Goal: Task Accomplishment & Management: Manage account settings

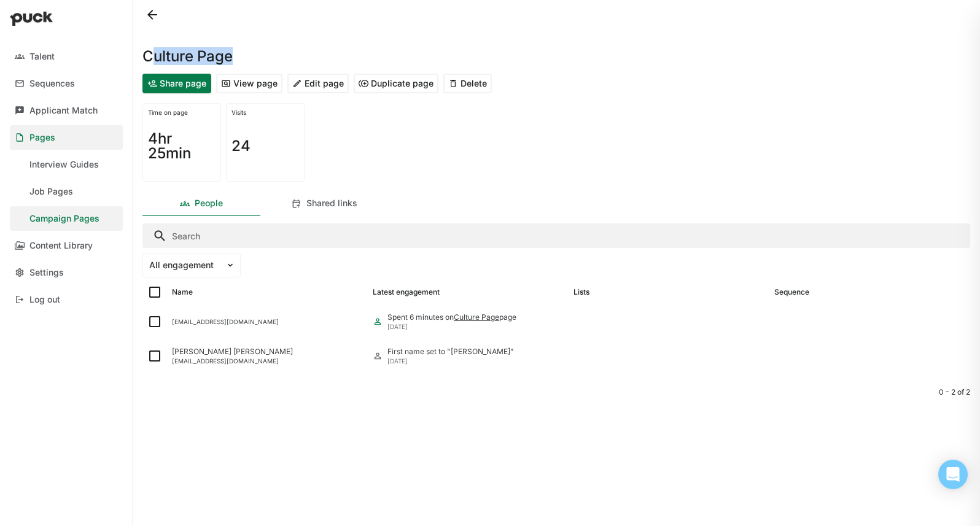
click at [325, 81] on button "Edit page" at bounding box center [317, 84] width 61 height 20
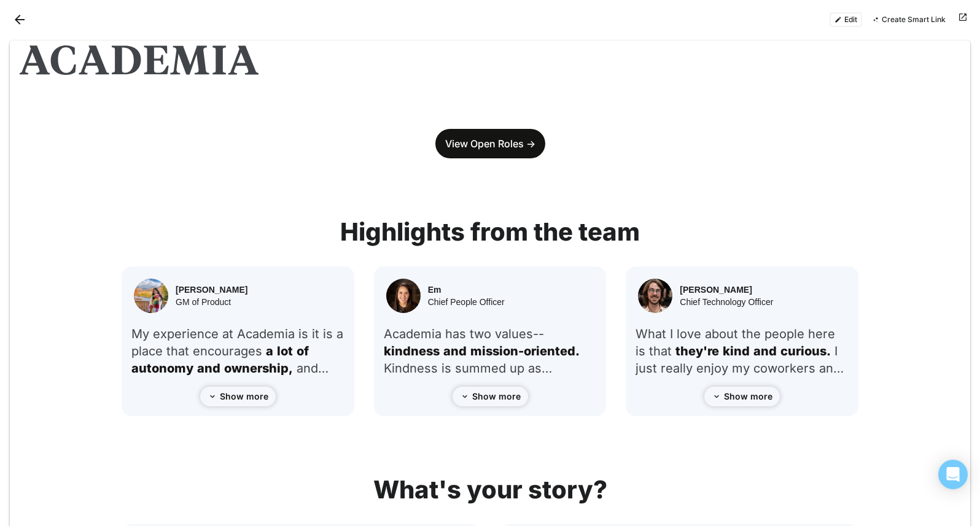
click at [843, 20] on button "Edit" at bounding box center [846, 19] width 33 height 15
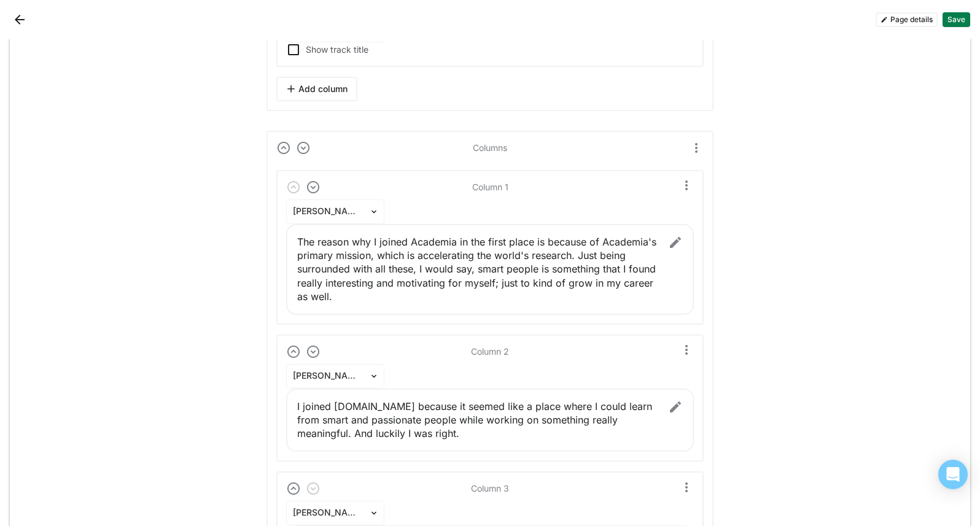
scroll to position [11127, 0]
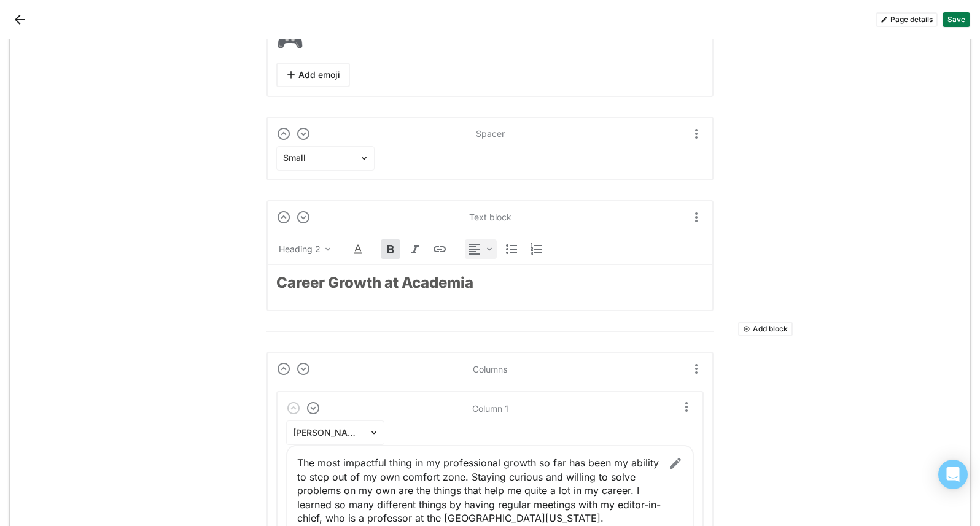
click at [479, 241] on div at bounding box center [481, 250] width 32 height 20
click at [490, 309] on div "Center" at bounding box center [498, 310] width 27 height 10
click at [959, 21] on button "Save" at bounding box center [957, 19] width 28 height 15
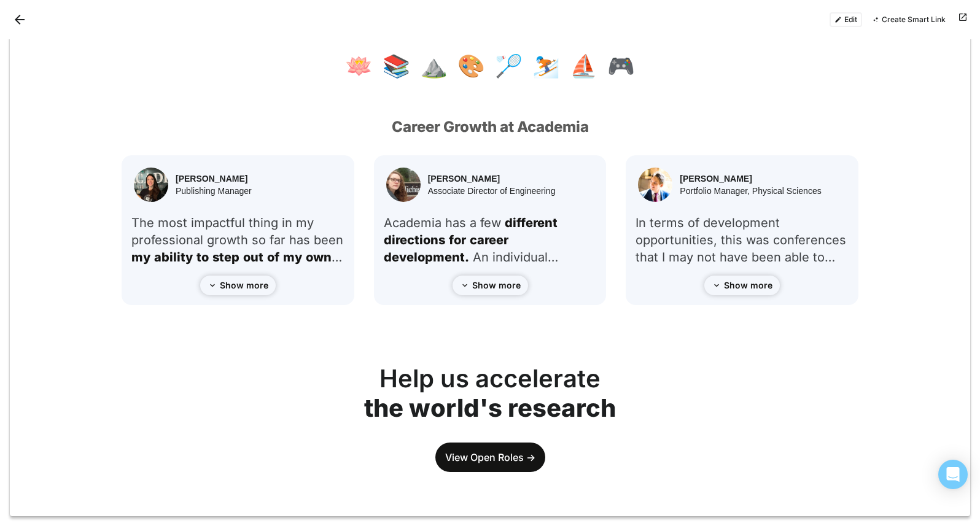
scroll to position [1718, 0]
click at [851, 21] on button "Edit" at bounding box center [846, 19] width 33 height 15
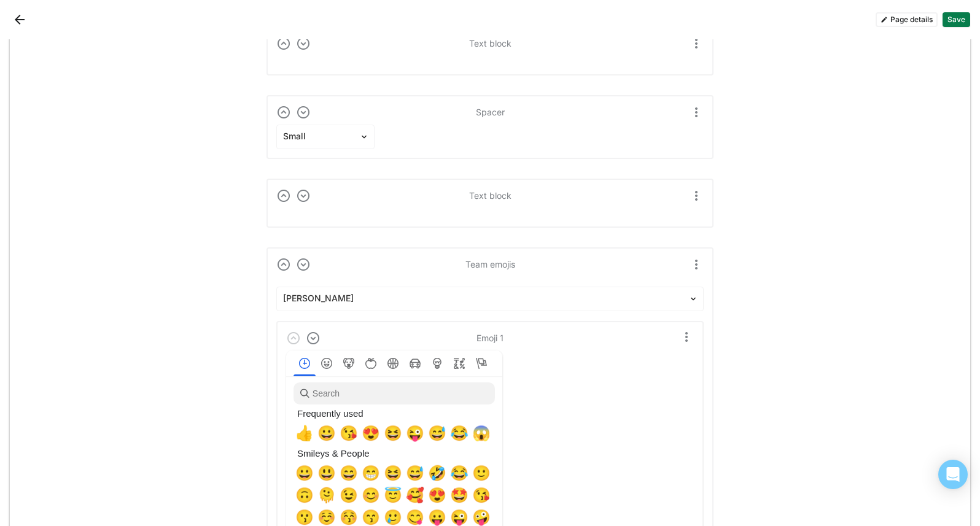
scroll to position [11148, 0]
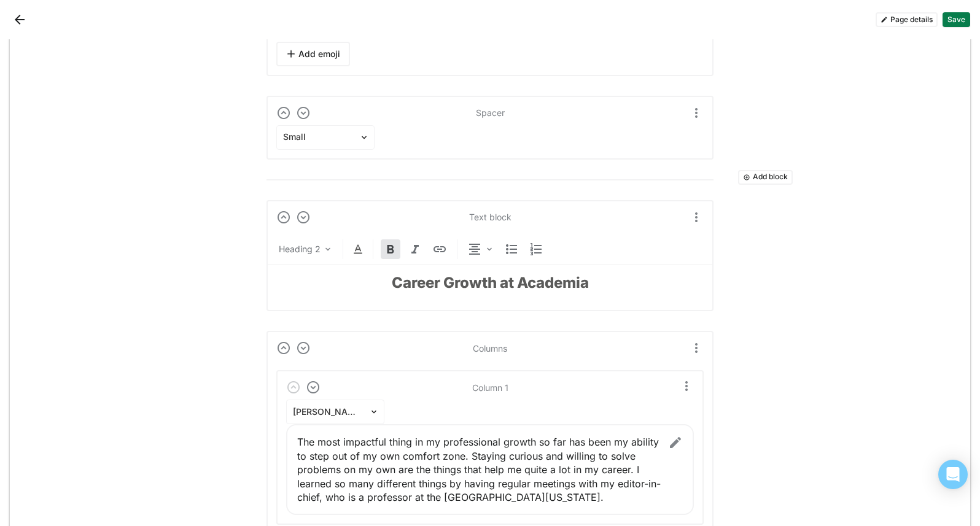
click at [486, 289] on strong "Career Growth at Academia" at bounding box center [490, 283] width 197 height 18
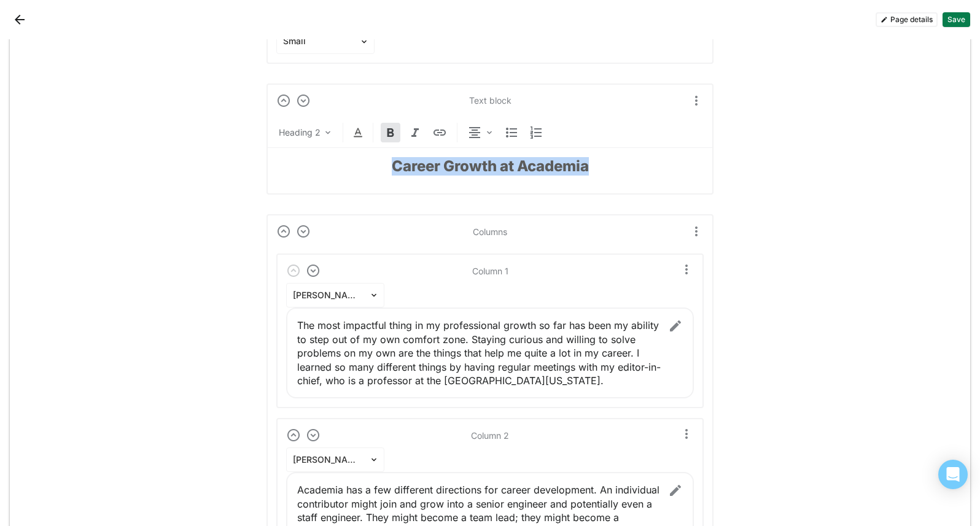
scroll to position [11242, 0]
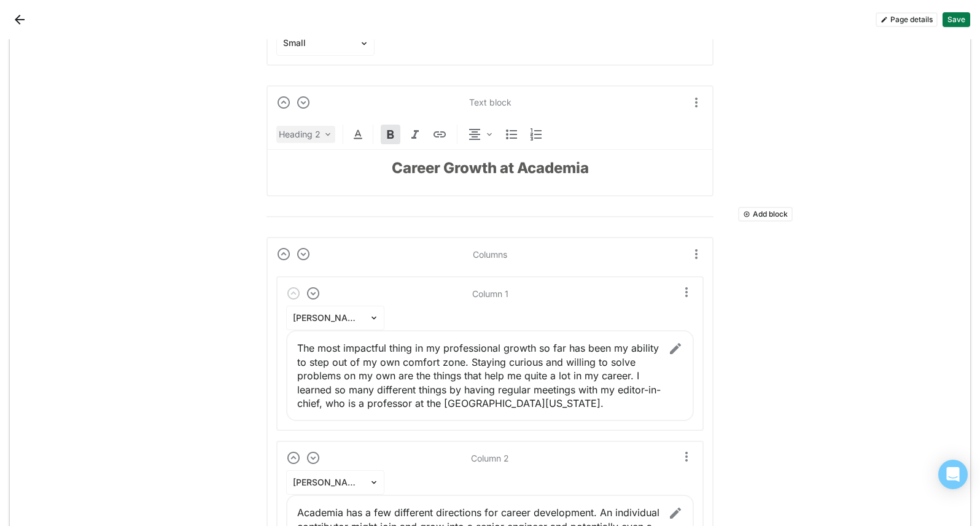
click at [316, 137] on div "Heading 2" at bounding box center [305, 134] width 59 height 17
click at [337, 190] on h1 "Heading 1" at bounding box center [339, 201] width 115 height 29
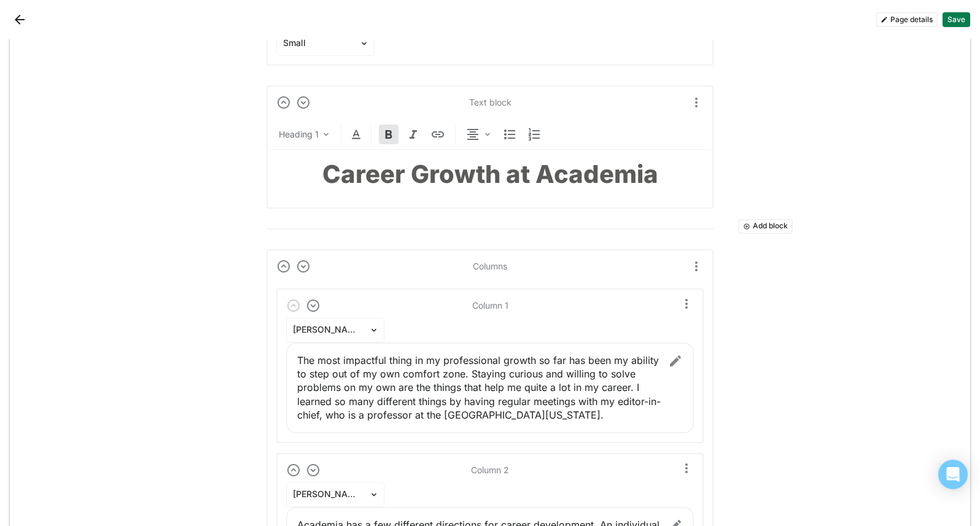
click at [505, 173] on strong "Career Growth at Academia" at bounding box center [490, 174] width 336 height 30
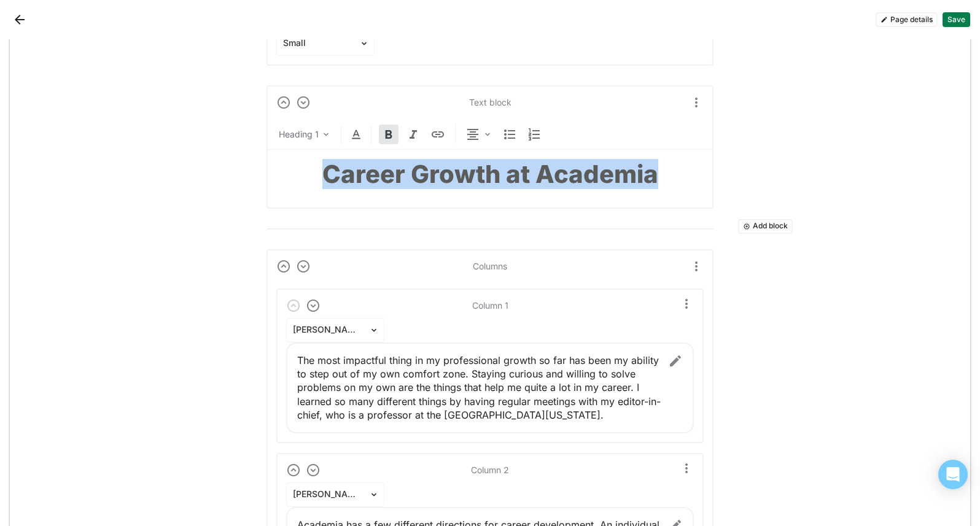
click at [505, 173] on strong "Career Growth at Academia" at bounding box center [490, 174] width 336 height 30
click at [691, 100] on img "More options" at bounding box center [696, 102] width 15 height 15
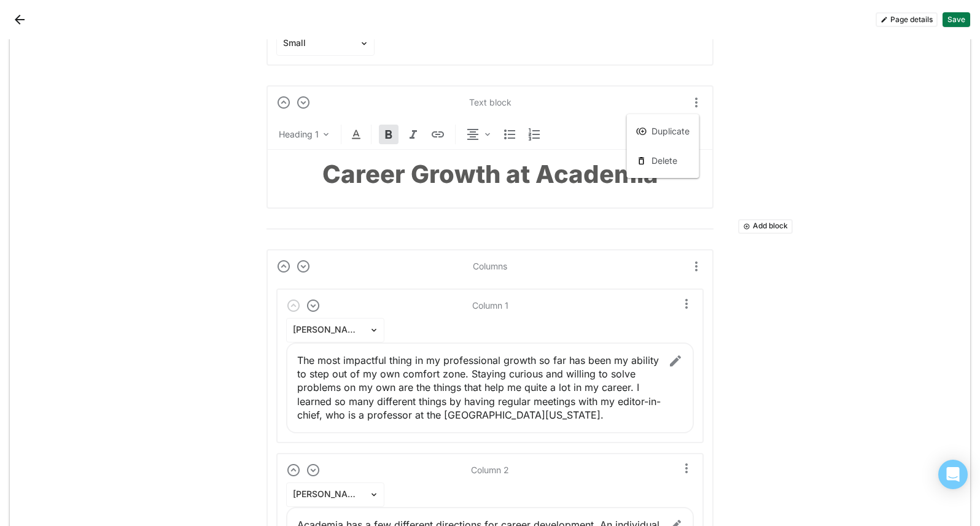
click at [648, 99] on div "Duplicate Delete" at bounding box center [608, 102] width 193 height 15
click at [349, 135] on img at bounding box center [356, 134] width 15 height 15
click at [291, 112] on div at bounding box center [291, 110] width 9 height 9
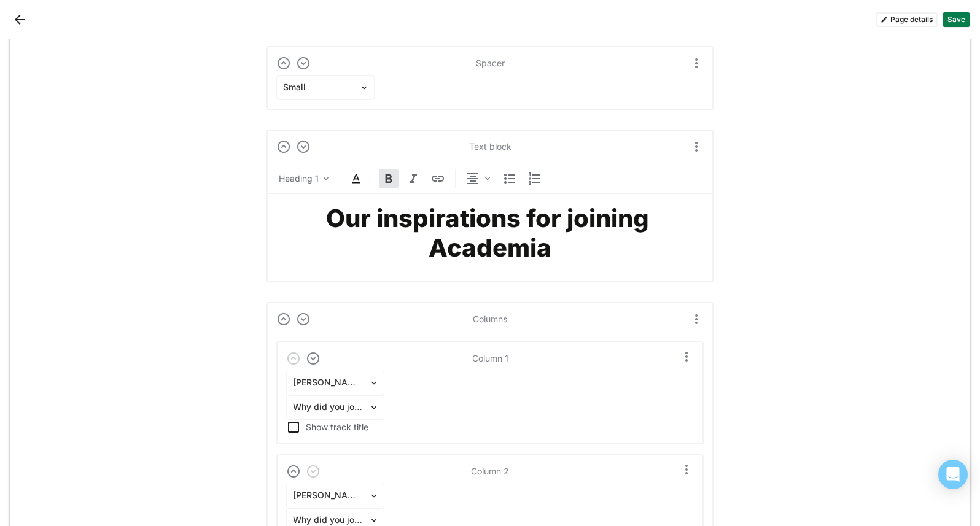
scroll to position [6696, 0]
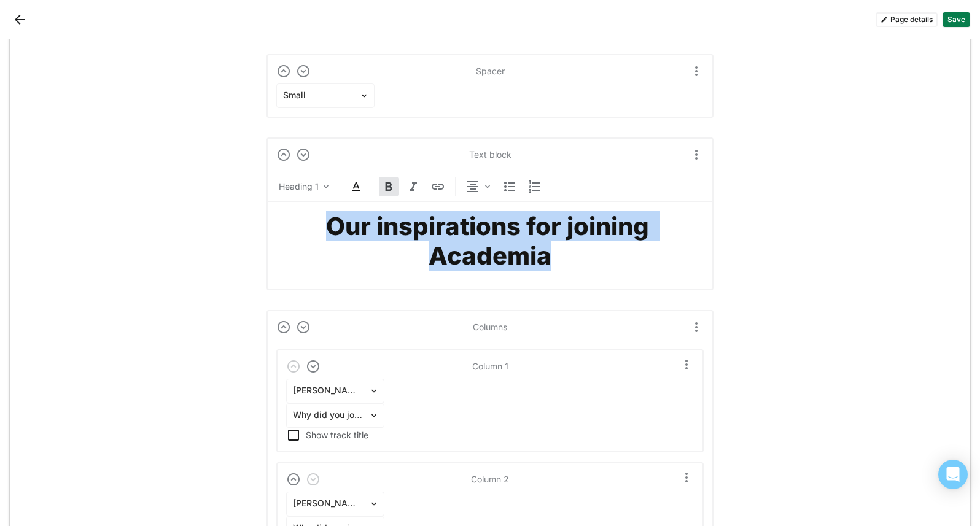
drag, startPoint x: 593, startPoint y: 255, endPoint x: 283, endPoint y: 217, distance: 312.5
click at [285, 219] on h1 "Our inspirations for joining Academia" at bounding box center [489, 241] width 427 height 59
click at [357, 188] on img at bounding box center [356, 186] width 15 height 15
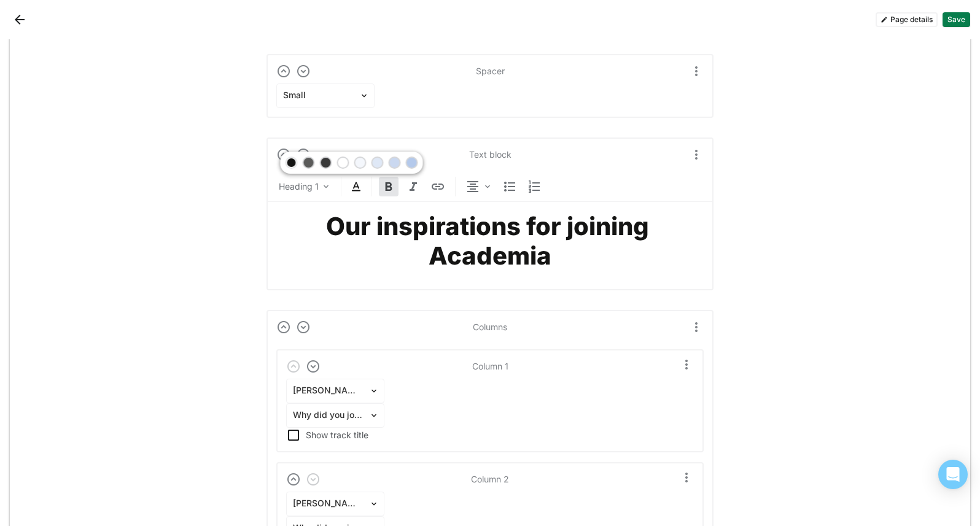
click at [291, 161] on div at bounding box center [291, 162] width 9 height 9
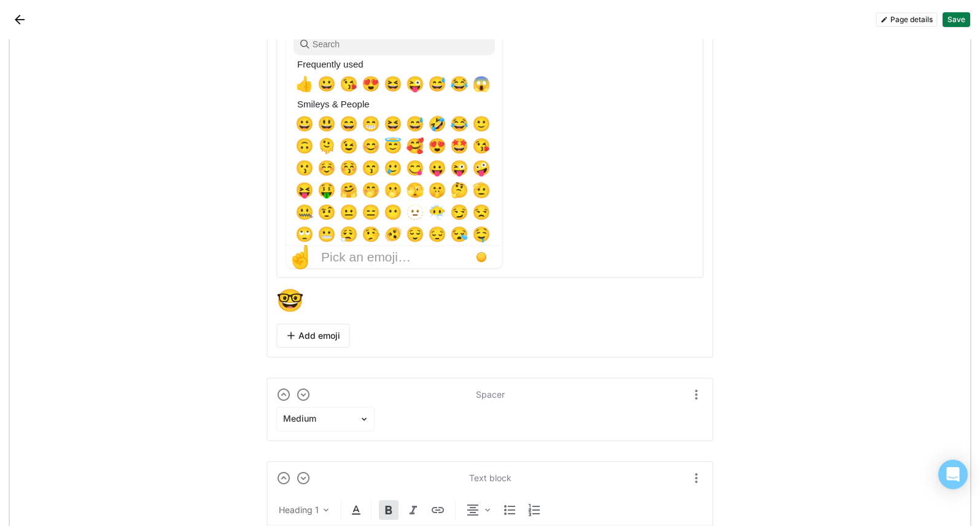
scroll to position [5675, 0]
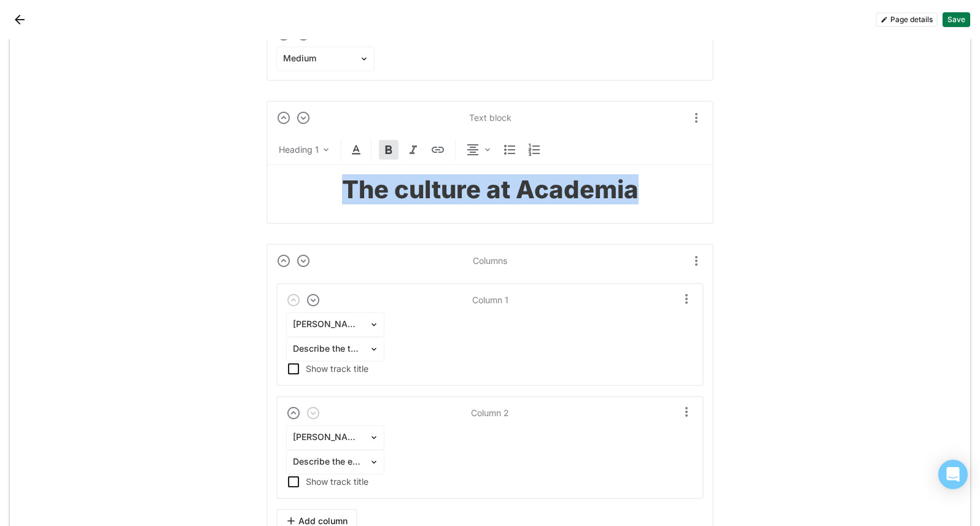
drag, startPoint x: 655, startPoint y: 190, endPoint x: 315, endPoint y: 181, distance: 340.4
click at [315, 181] on h1 "The culture at Academia" at bounding box center [489, 189] width 427 height 29
click at [349, 149] on img at bounding box center [356, 149] width 15 height 15
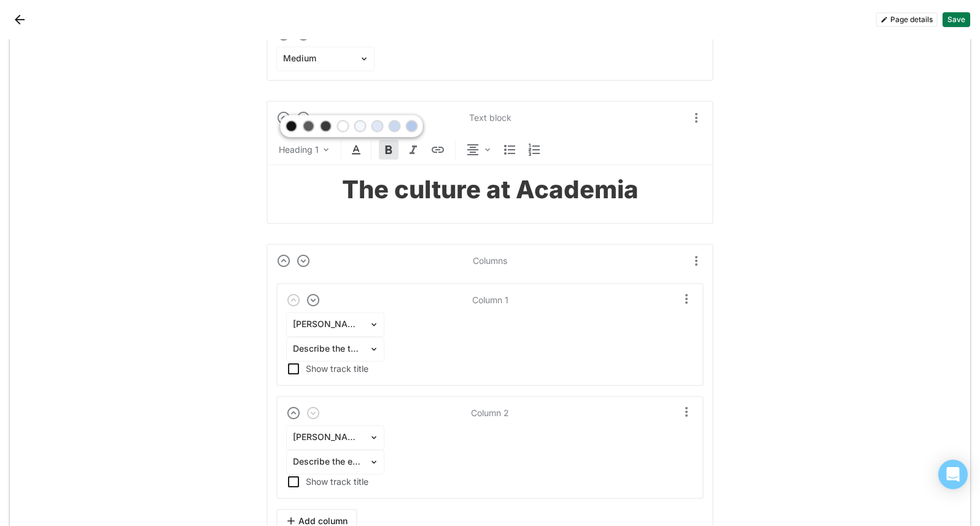
click at [286, 123] on div at bounding box center [292, 126] width 12 height 12
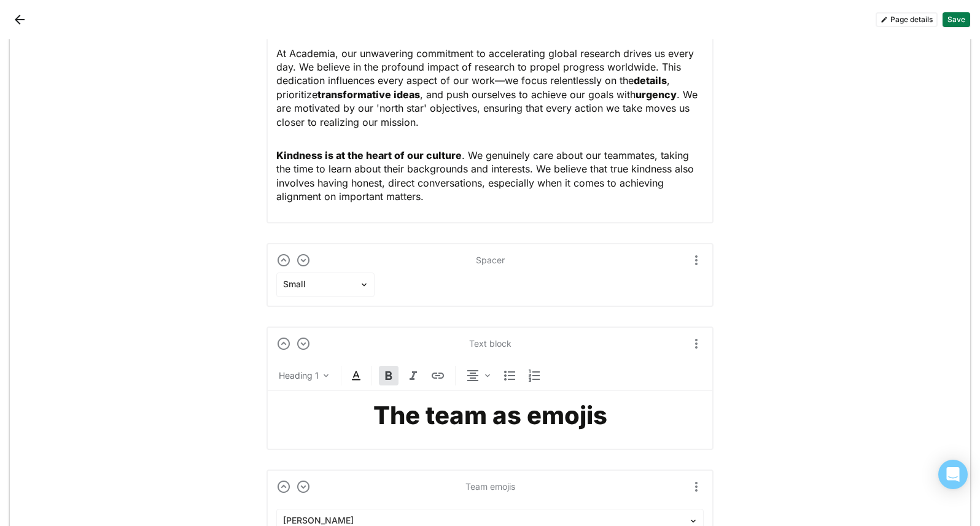
scroll to position [2138, 0]
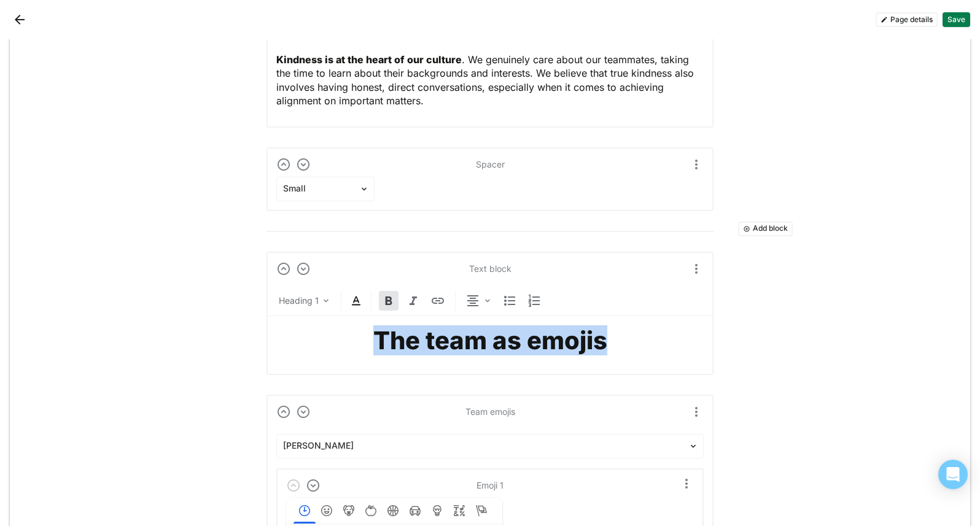
drag, startPoint x: 618, startPoint y: 340, endPoint x: 332, endPoint y: 333, distance: 285.7
click at [333, 336] on h1 "The team as emojis" at bounding box center [489, 340] width 427 height 29
click at [354, 297] on img at bounding box center [356, 301] width 15 height 15
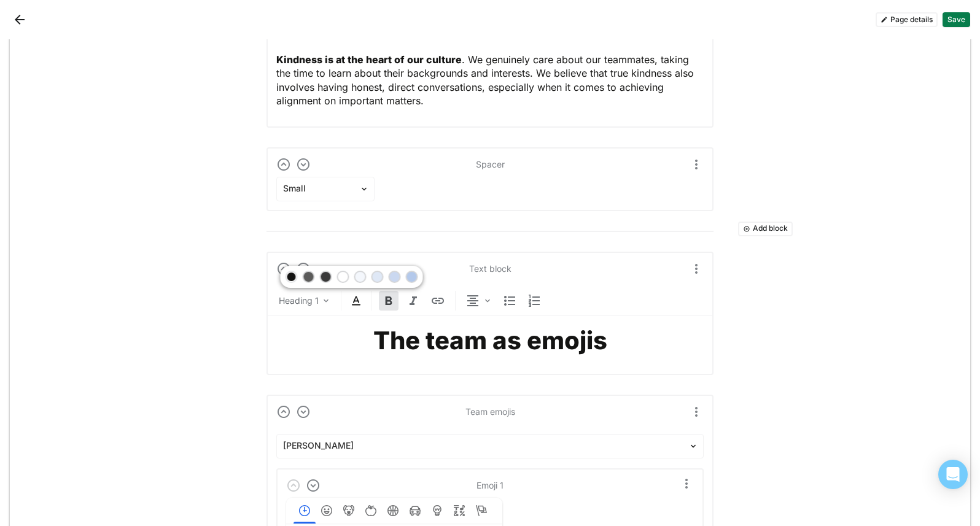
click at [292, 277] on div at bounding box center [291, 277] width 9 height 9
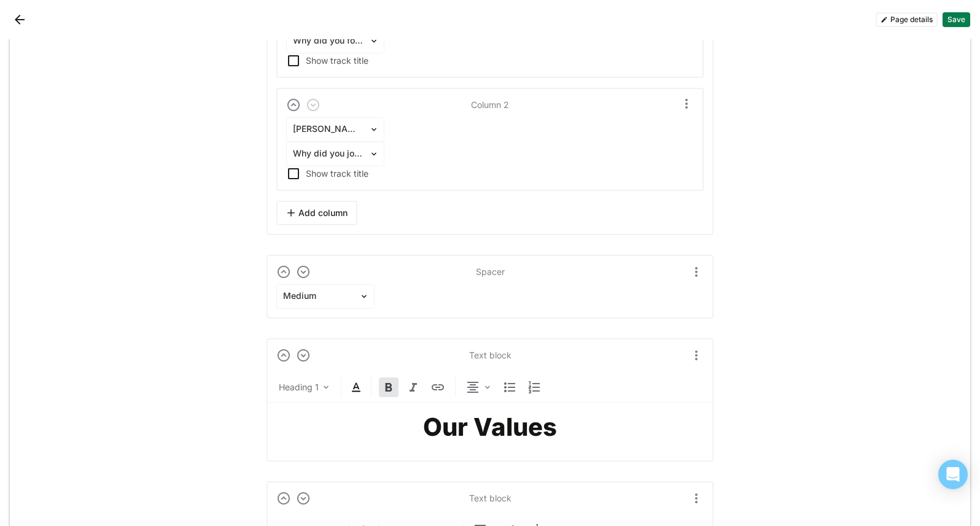
scroll to position [1470, 0]
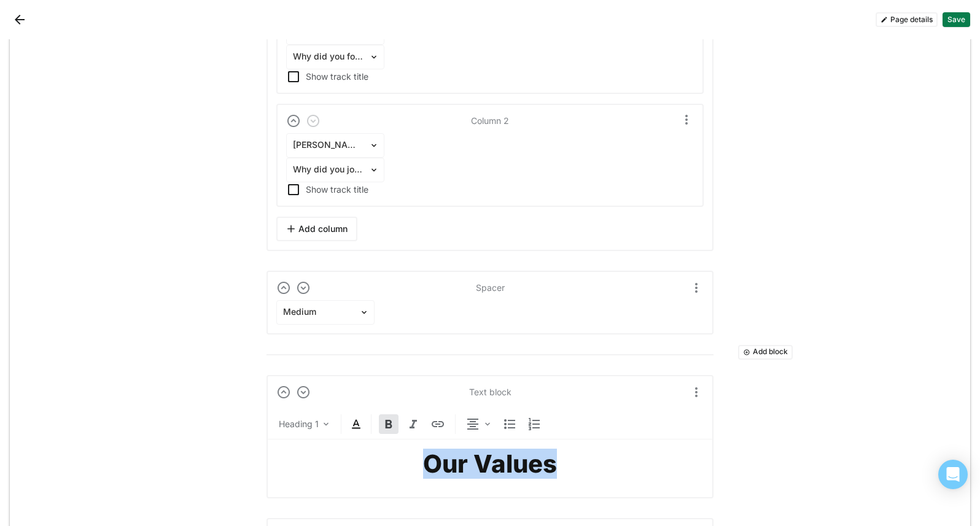
drag, startPoint x: 567, startPoint y: 459, endPoint x: 340, endPoint y: 428, distance: 229.4
click at [375, 477] on h1 "Our Values" at bounding box center [489, 464] width 427 height 29
click at [340, 426] on div "Heading 1" at bounding box center [490, 427] width 447 height 25
click at [349, 426] on img at bounding box center [356, 424] width 15 height 15
click at [476, 459] on strong "Our Values" at bounding box center [490, 464] width 134 height 30
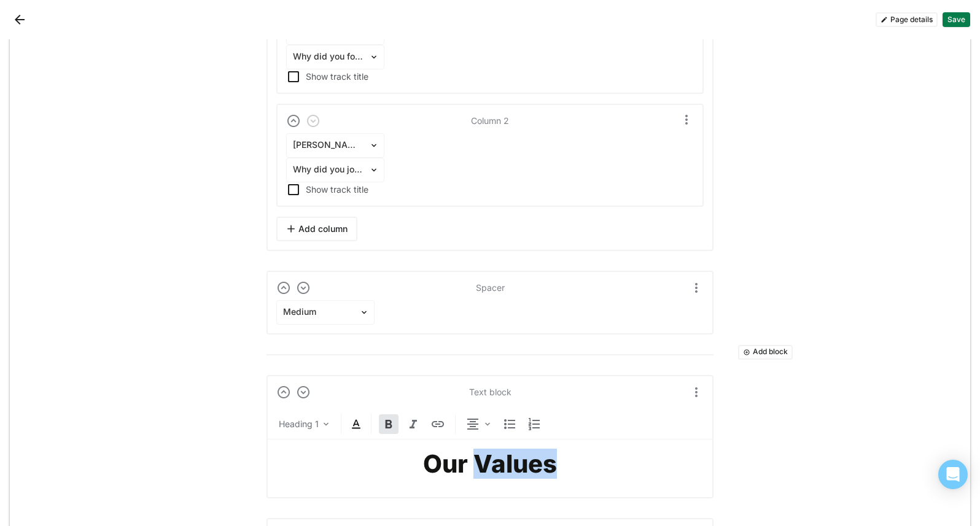
click at [476, 459] on strong "Our Values" at bounding box center [490, 464] width 134 height 30
click at [356, 424] on img at bounding box center [356, 424] width 15 height 15
click at [294, 404] on div at bounding box center [291, 401] width 9 height 9
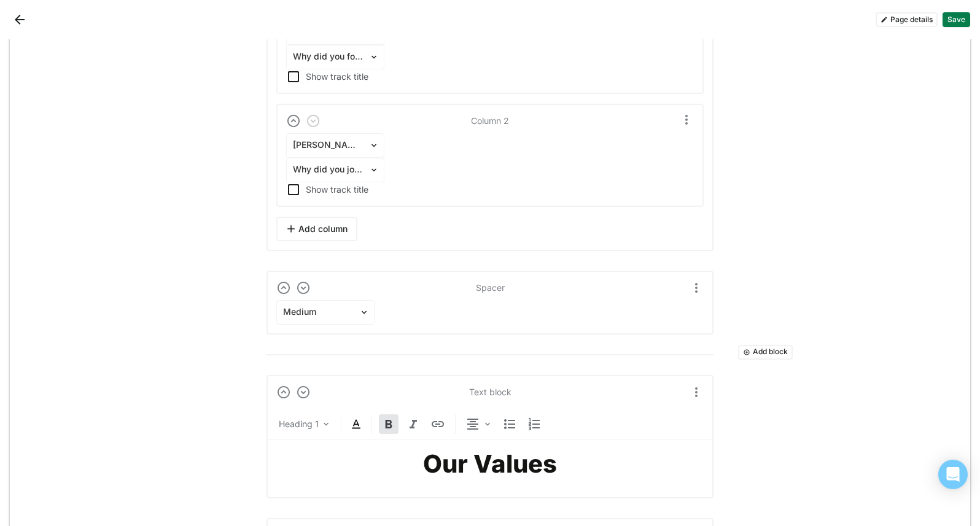
click at [349, 426] on img at bounding box center [356, 424] width 15 height 15
click at [309, 401] on div at bounding box center [309, 401] width 9 height 9
click at [369, 445] on div "Our Values" at bounding box center [489, 464] width 427 height 49
click at [352, 424] on img at bounding box center [356, 424] width 15 height 15
click at [292, 402] on div at bounding box center [291, 401] width 9 height 9
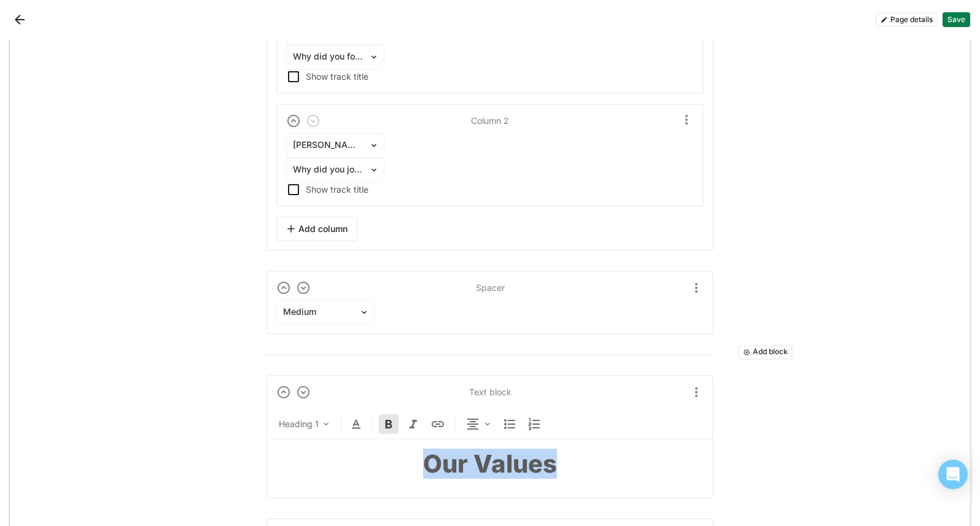
drag, startPoint x: 532, startPoint y: 470, endPoint x: 389, endPoint y: 465, distance: 143.8
click at [389, 465] on h1 "Our Values" at bounding box center [489, 464] width 427 height 29
click at [343, 423] on div "Heading 1" at bounding box center [490, 427] width 447 height 25
click at [349, 423] on img at bounding box center [356, 424] width 15 height 15
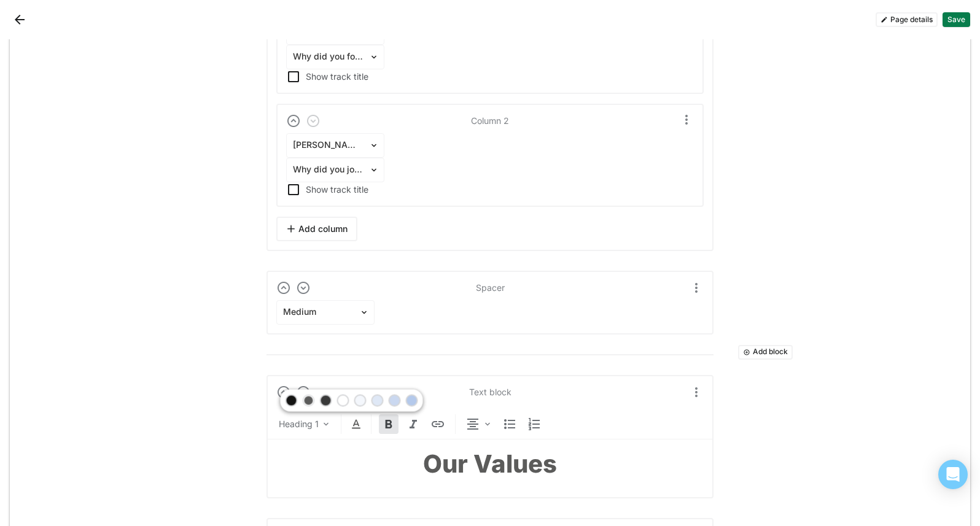
click at [291, 401] on div at bounding box center [291, 401] width 9 height 9
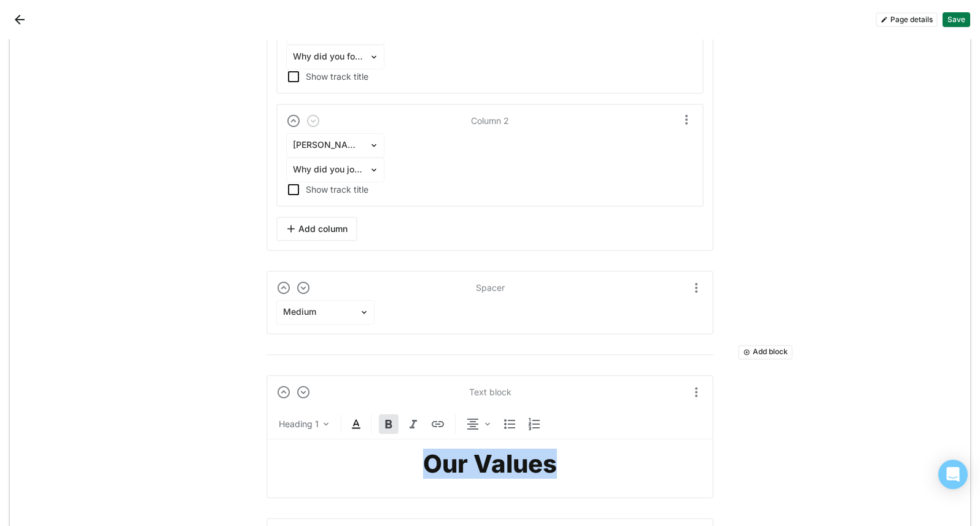
click at [509, 461] on strong "Our Values" at bounding box center [490, 464] width 134 height 30
drag, startPoint x: 839, startPoint y: 446, endPoint x: 865, endPoint y: 419, distance: 37.4
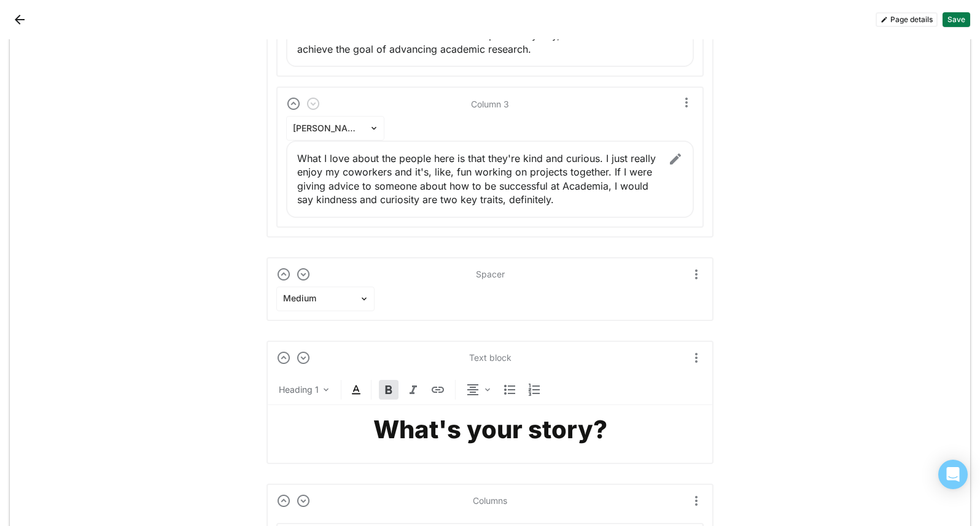
scroll to position [1041, 0]
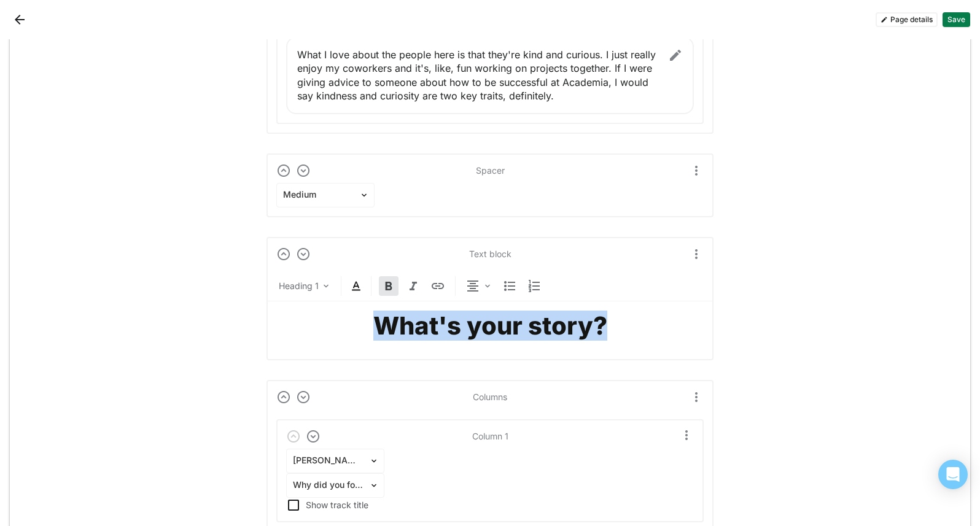
drag, startPoint x: 514, startPoint y: 327, endPoint x: 346, endPoint y: 325, distance: 167.7
click at [348, 326] on h1 "What's your story?" at bounding box center [489, 325] width 427 height 29
click at [349, 285] on img at bounding box center [356, 286] width 15 height 15
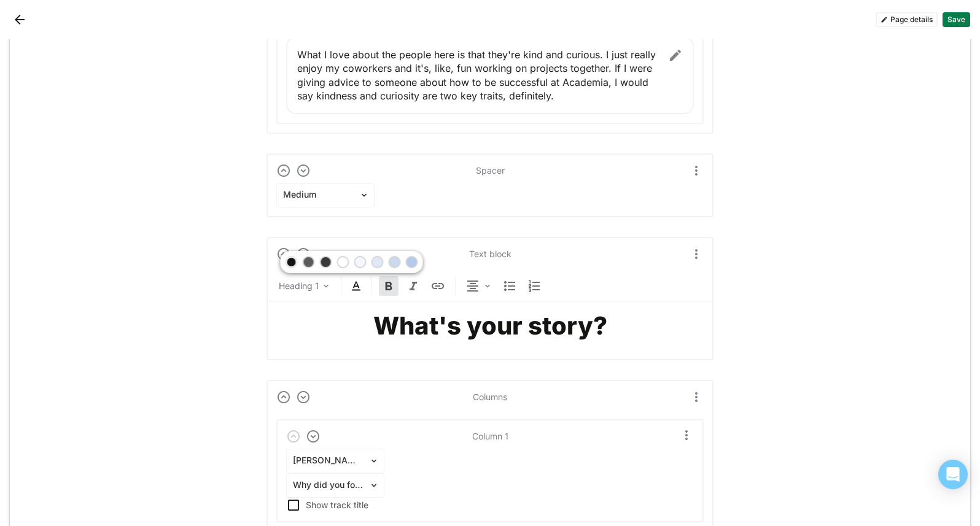
click at [285, 264] on div at bounding box center [352, 262] width 142 height 22
click at [495, 325] on strong "What's your story?" at bounding box center [490, 326] width 234 height 30
click at [497, 325] on strong "What's your story?" at bounding box center [490, 326] width 234 height 30
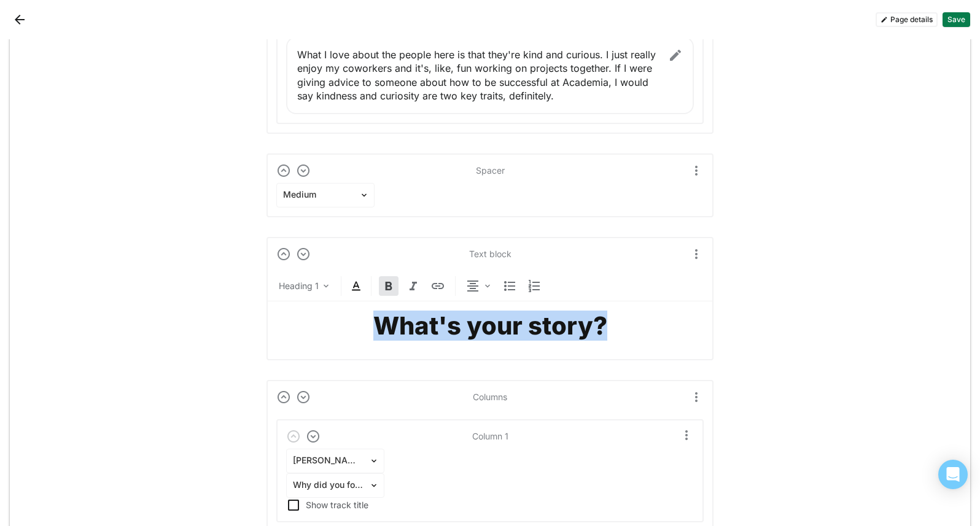
click at [497, 325] on strong "What's your story?" at bounding box center [490, 326] width 234 height 30
click at [353, 288] on img at bounding box center [356, 286] width 15 height 15
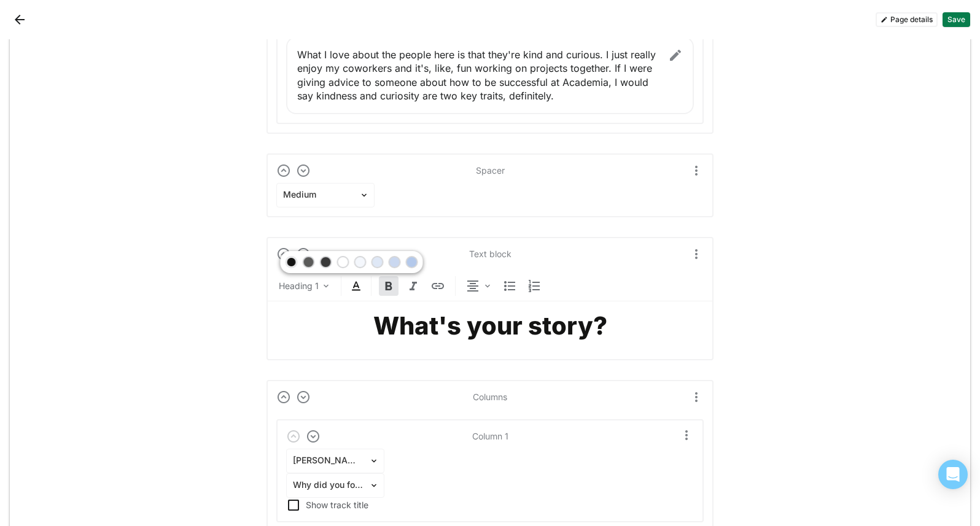
click at [294, 263] on div at bounding box center [291, 262] width 9 height 9
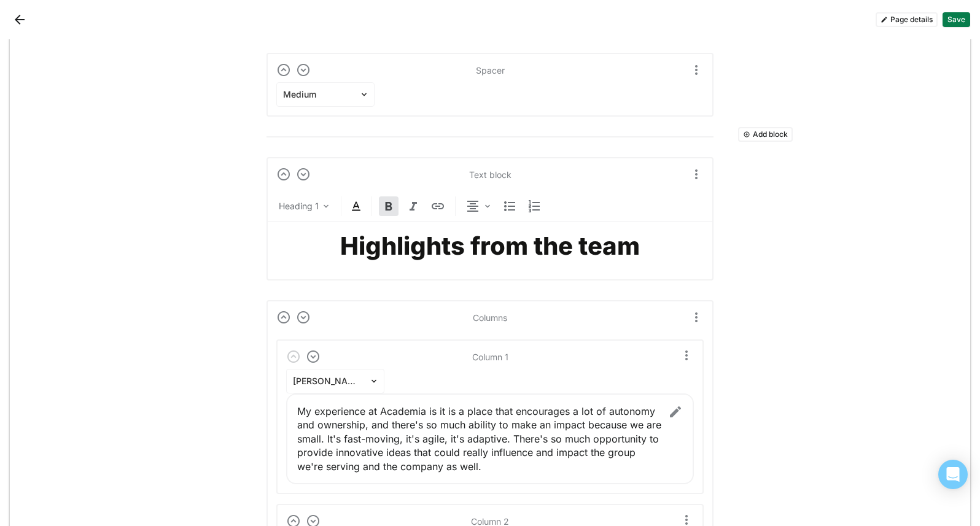
scroll to position [376, 0]
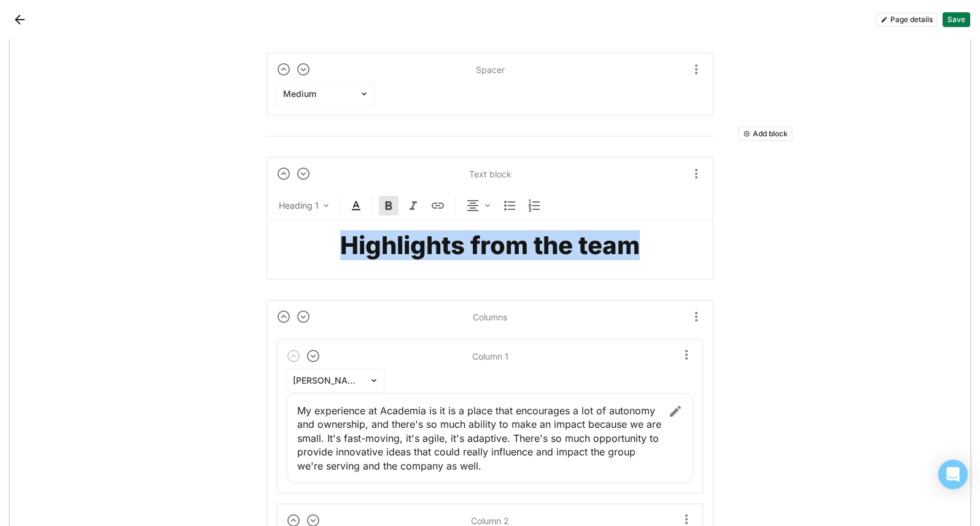
drag, startPoint x: 612, startPoint y: 244, endPoint x: 329, endPoint y: 241, distance: 283.7
click at [330, 244] on h1 "Highlights from the team" at bounding box center [489, 245] width 427 height 29
click at [356, 211] on img at bounding box center [356, 205] width 15 height 15
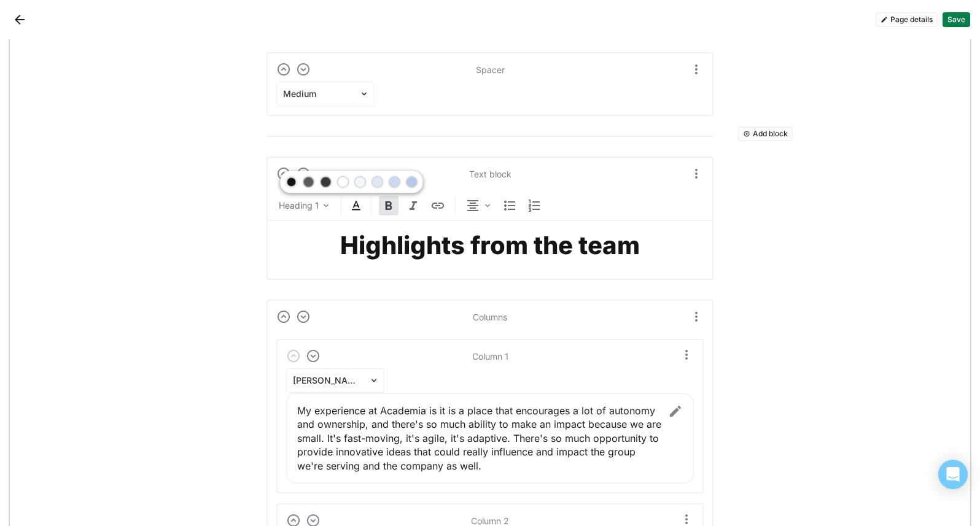
click at [292, 182] on div at bounding box center [291, 182] width 9 height 9
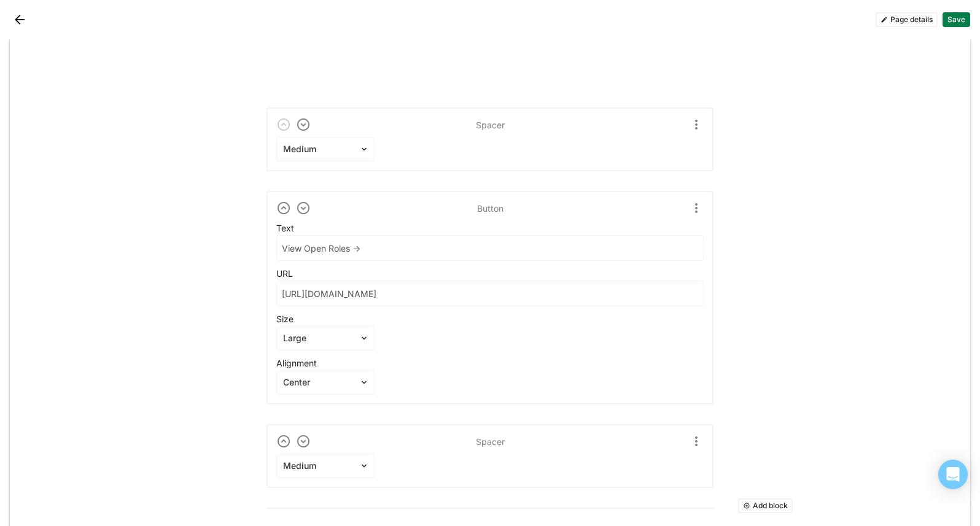
scroll to position [0, 0]
click at [965, 20] on button "Save" at bounding box center [957, 19] width 28 height 15
